Goal: Task Accomplishment & Management: Manage account settings

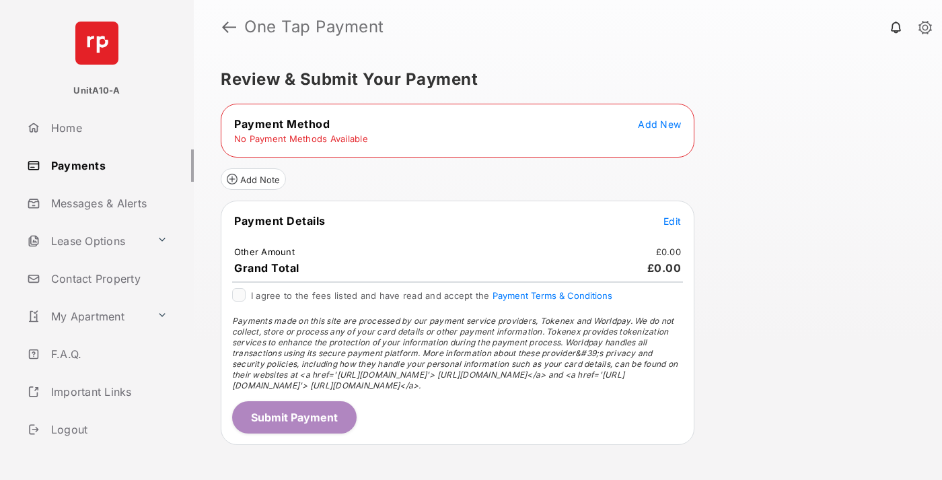
click at [659, 124] on span "Add New" at bounding box center [659, 123] width 43 height 11
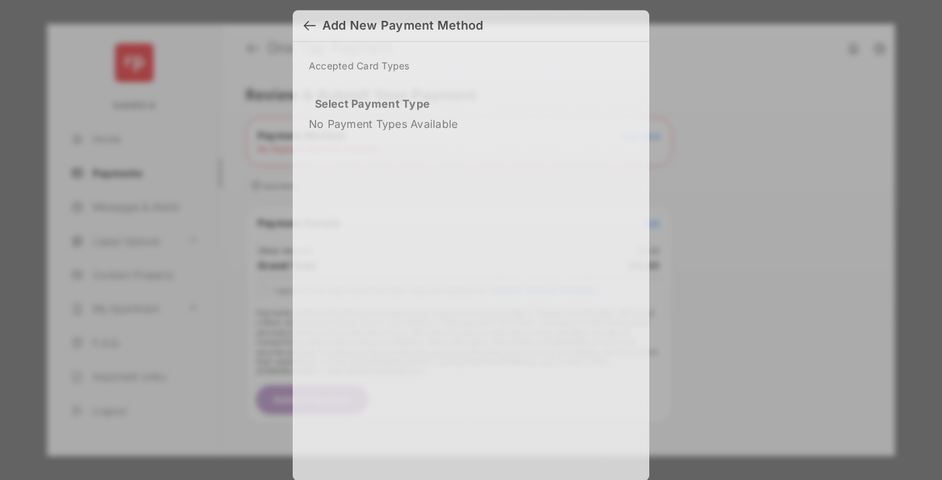
scroll to position [11, 0]
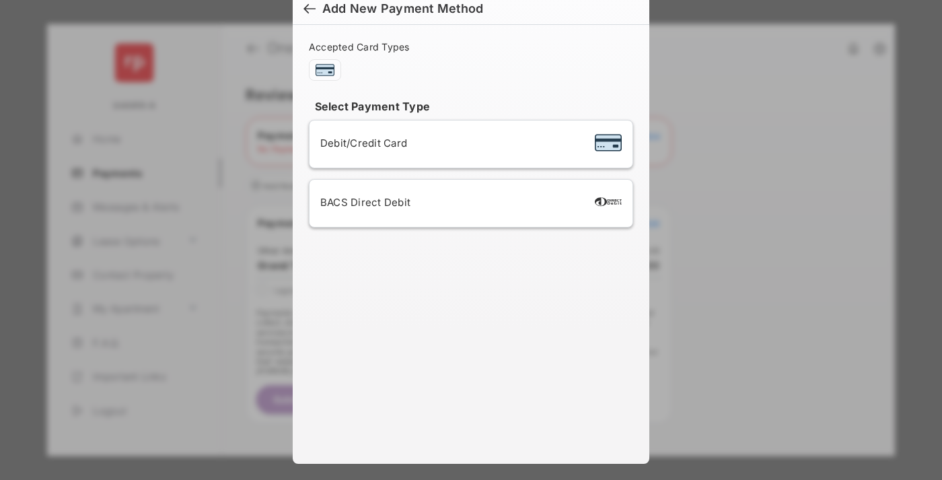
click at [360, 143] on span "Debit/Credit Card" at bounding box center [363, 143] width 87 height 13
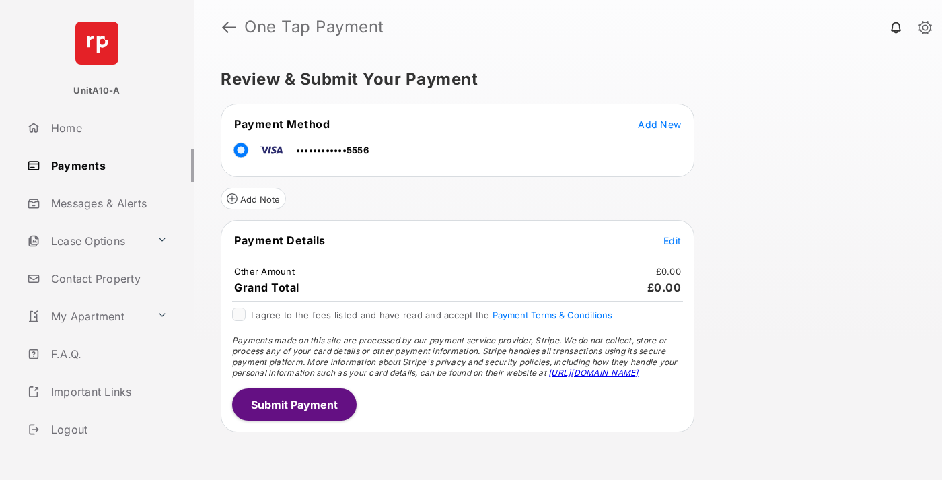
click at [672, 240] on span "Edit" at bounding box center [671, 240] width 17 height 11
